Goal: Navigation & Orientation: Go to known website

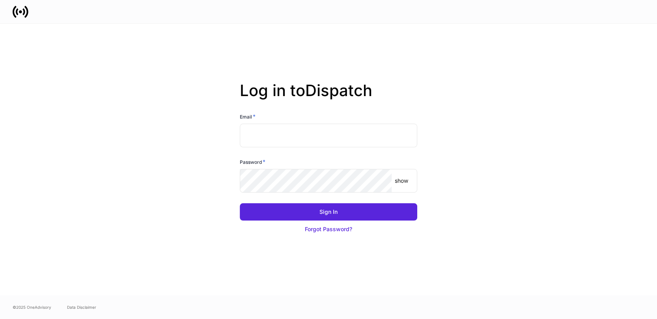
type input "**********"
click at [324, 200] on div "Sign In Forgot Password?" at bounding box center [325, 216] width 184 height 44
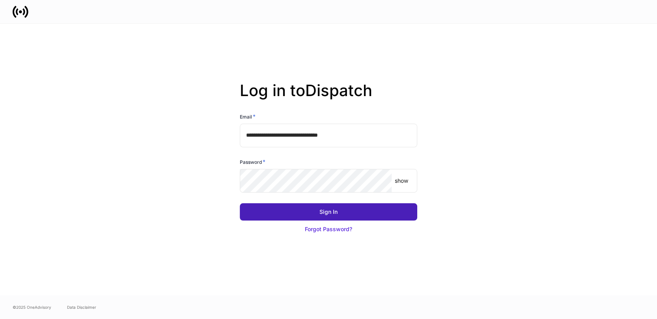
click at [322, 213] on div "Sign In" at bounding box center [328, 212] width 18 height 8
